Goal: Task Accomplishment & Management: Use online tool/utility

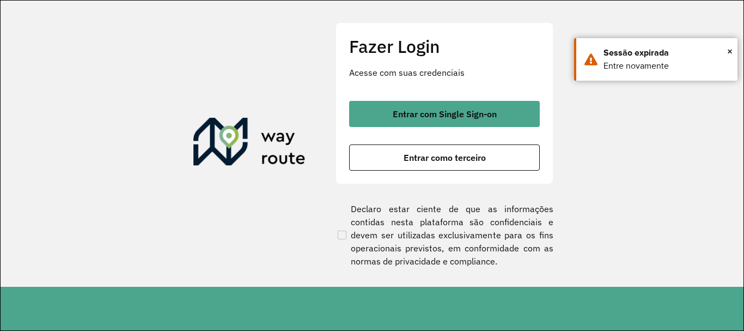
click at [413, 153] on span "Entrar como terceiro" at bounding box center [445, 157] width 82 height 9
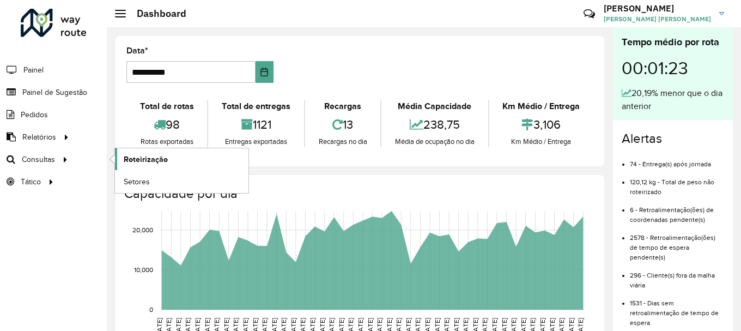
click at [123, 160] on link "Roteirização" at bounding box center [182, 159] width 134 height 22
click at [142, 181] on span "Setores" at bounding box center [137, 181] width 27 height 11
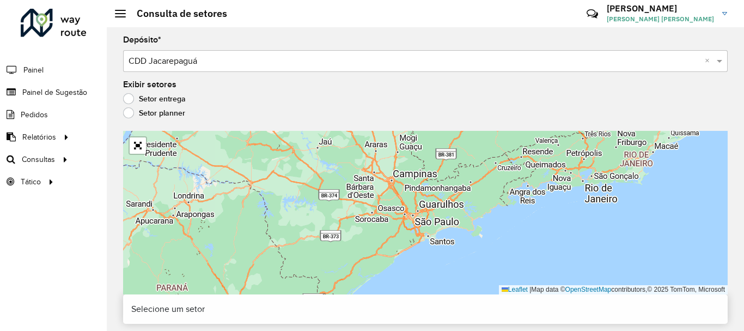
click at [134, 112] on label "Setor planner" at bounding box center [154, 112] width 62 height 11
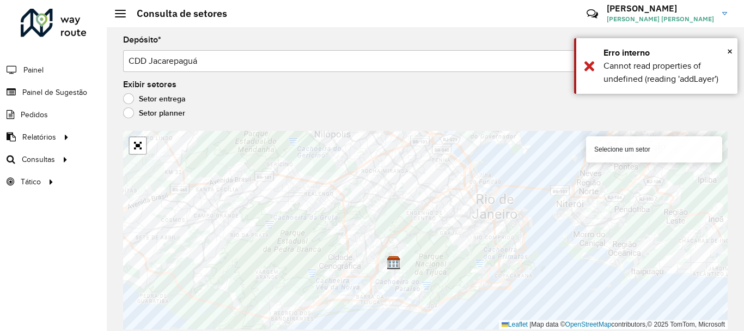
click at [139, 106] on div "Setor entrega" at bounding box center [425, 101] width 605 height 13
click at [130, 99] on label "Setor entrega" at bounding box center [154, 98] width 63 height 11
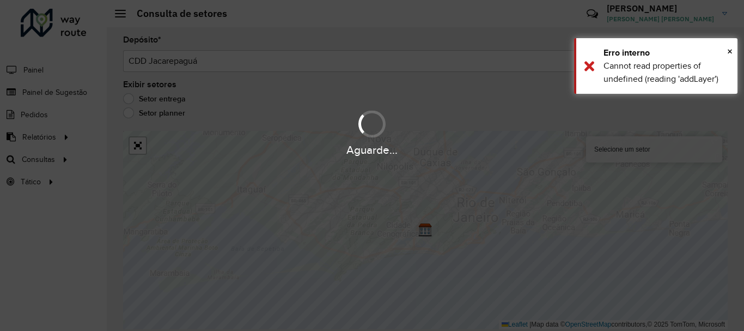
click at [131, 115] on div "Aguarde..." at bounding box center [372, 132] width 744 height 52
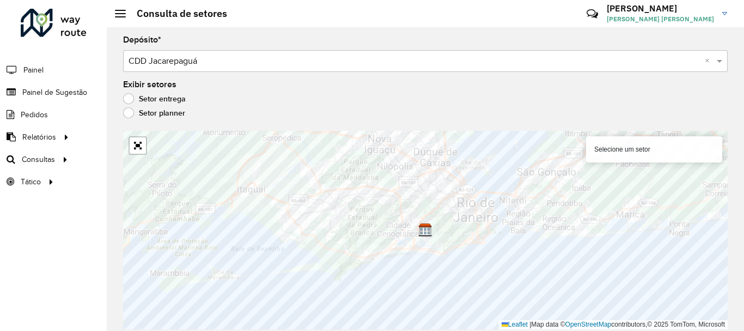
click at [131, 115] on label "Setor planner" at bounding box center [154, 112] width 62 height 11
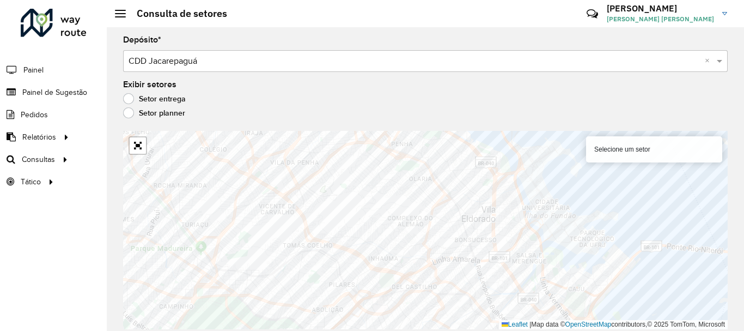
click at [156, 98] on label "Setor entrega" at bounding box center [154, 98] width 63 height 11
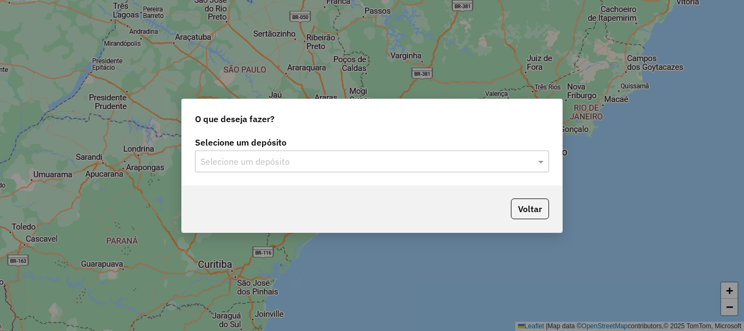
click at [313, 164] on input "text" at bounding box center [362, 161] width 322 height 13
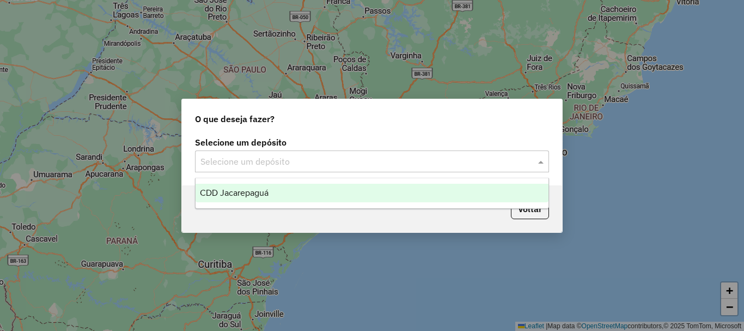
click at [268, 190] on span "CDD Jacarepaguá" at bounding box center [234, 192] width 69 height 9
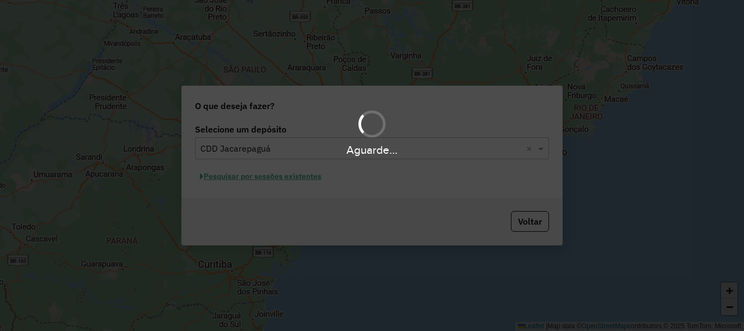
click at [316, 179] on div "Aguarde..." at bounding box center [372, 165] width 744 height 331
click at [317, 179] on div "Aguarde..." at bounding box center [372, 165] width 744 height 331
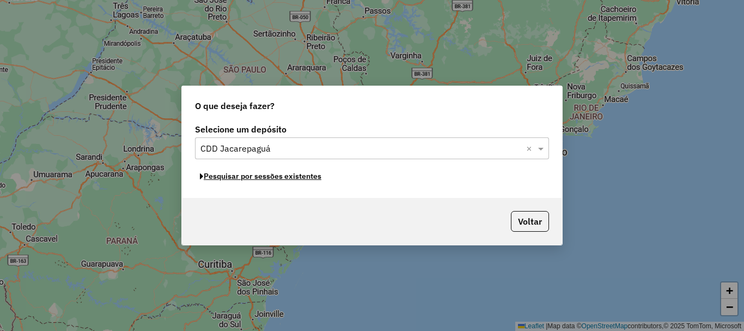
click at [317, 179] on button "Pesquisar por sessões existentes" at bounding box center [260, 176] width 131 height 17
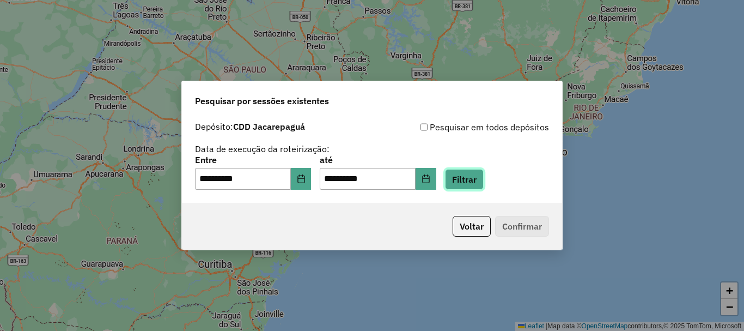
click at [474, 177] on button "Filtrar" at bounding box center [464, 179] width 39 height 21
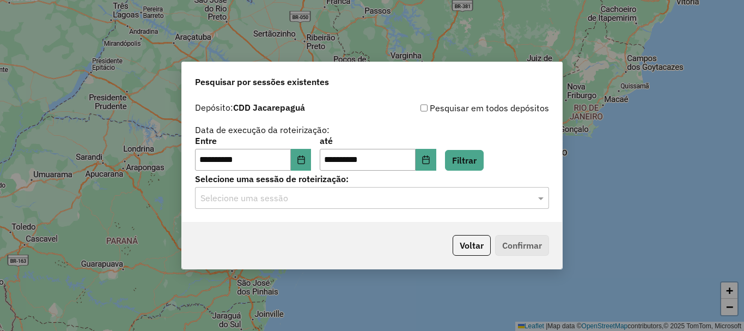
click at [347, 203] on hb-app "**********" at bounding box center [372, 165] width 744 height 331
click at [331, 210] on div "**********" at bounding box center [372, 159] width 380 height 125
click at [335, 204] on input "text" at bounding box center [362, 198] width 322 height 13
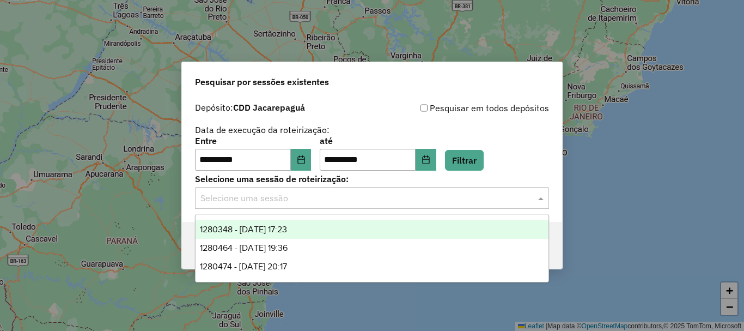
drag, startPoint x: 300, startPoint y: 223, endPoint x: 445, endPoint y: 226, distance: 145.5
click at [300, 224] on div "1280348 - 22/09/2025 17:23" at bounding box center [372, 229] width 353 height 19
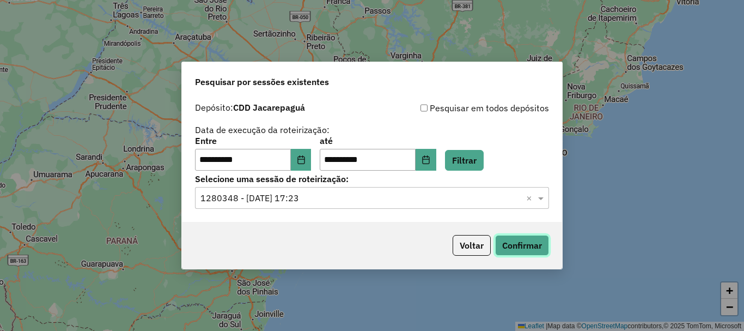
click at [509, 241] on button "Confirmar" at bounding box center [522, 245] width 54 height 21
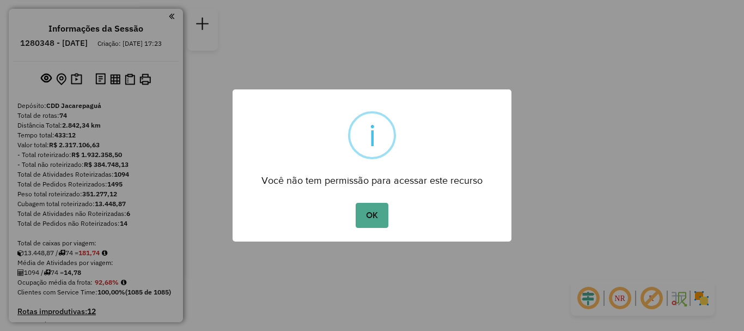
click at [348, 217] on div "OK No Cancel" at bounding box center [372, 215] width 279 height 31
click at [367, 216] on button "OK" at bounding box center [372, 215] width 32 height 25
